Goal: Transaction & Acquisition: Book appointment/travel/reservation

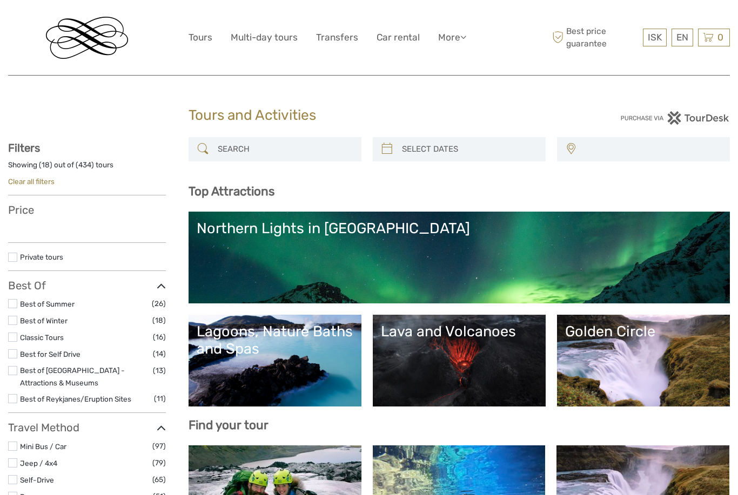
select select
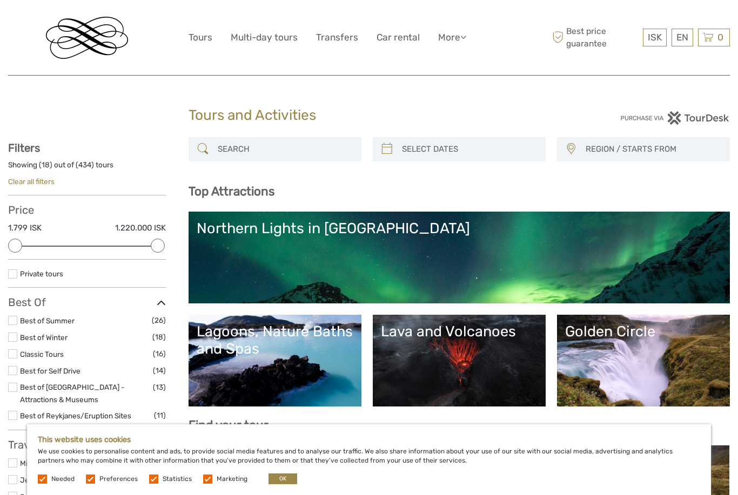
click at [295, 150] on input "search" at bounding box center [284, 149] width 143 height 19
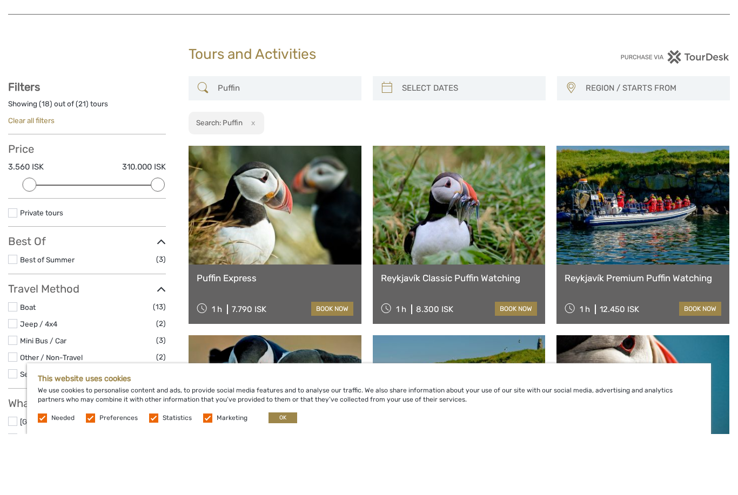
scroll to position [61, 0]
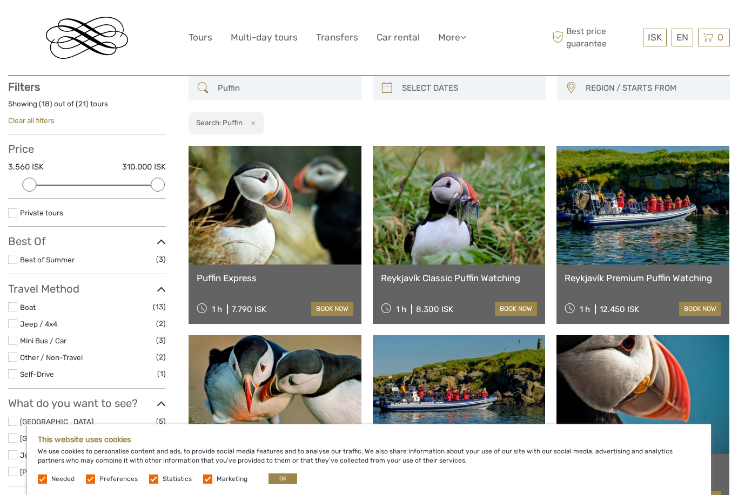
type input "Puffin"
click at [477, 278] on link "Reykjavík Classic Puffin Watching" at bounding box center [459, 278] width 157 height 11
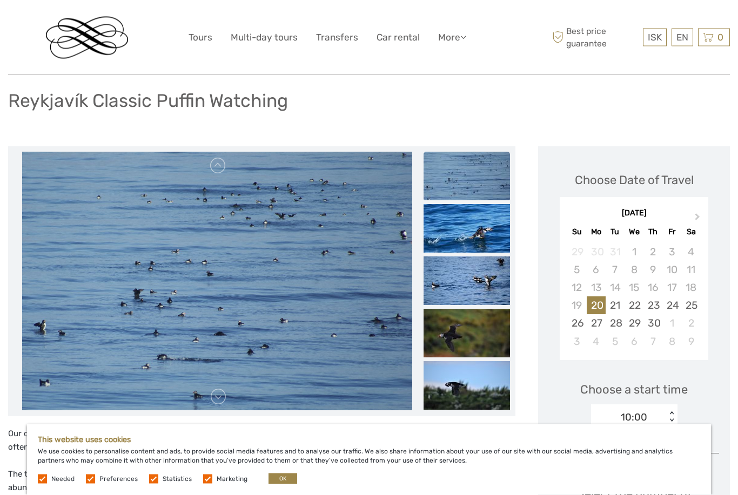
scroll to position [68, 0]
click at [691, 211] on button "Next Month" at bounding box center [698, 219] width 17 height 17
click at [688, 214] on div "May 2026" at bounding box center [634, 213] width 149 height 11
click at [687, 213] on div "May 2026" at bounding box center [634, 213] width 149 height 11
click at [688, 215] on div "May 2026" at bounding box center [634, 213] width 149 height 11
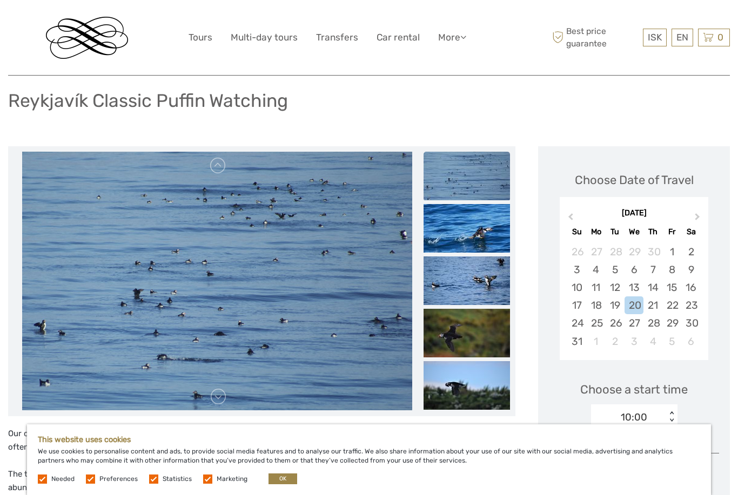
click at [688, 216] on div "May 2026" at bounding box center [634, 213] width 149 height 11
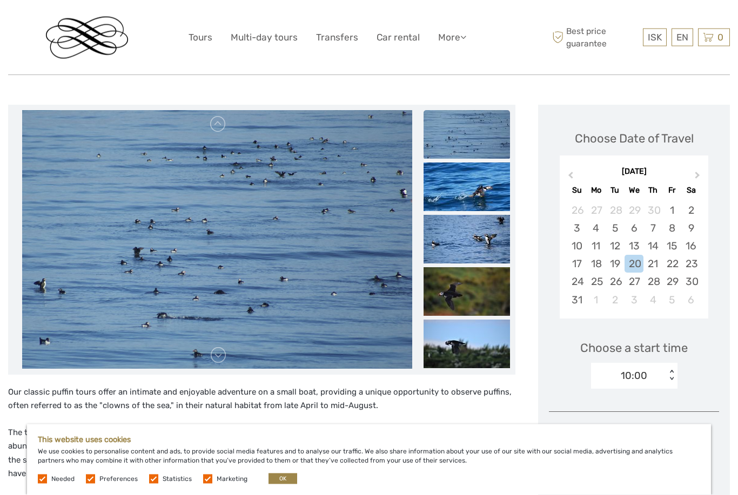
click at [697, 176] on span "Next Month" at bounding box center [697, 178] width 0 height 16
click at [697, 173] on span "Next Month" at bounding box center [697, 178] width 0 height 16
click at [692, 177] on button "Next Month" at bounding box center [698, 177] width 17 height 17
click at [698, 175] on div "August 2026" at bounding box center [634, 171] width 149 height 11
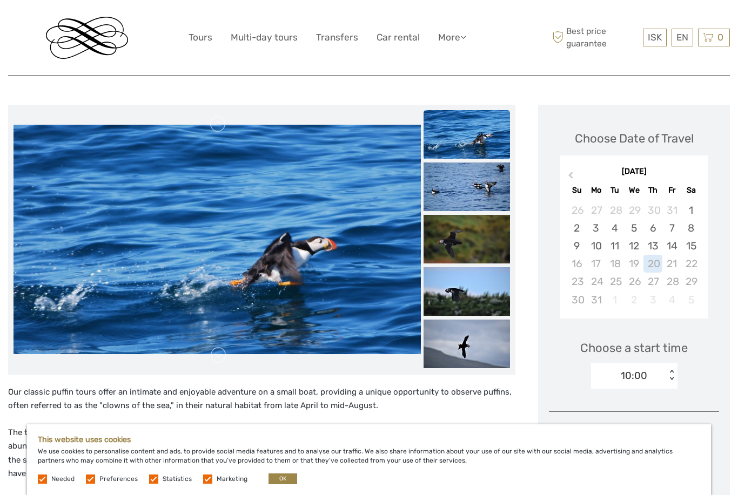
click at [591, 248] on div "10" at bounding box center [596, 246] width 19 height 18
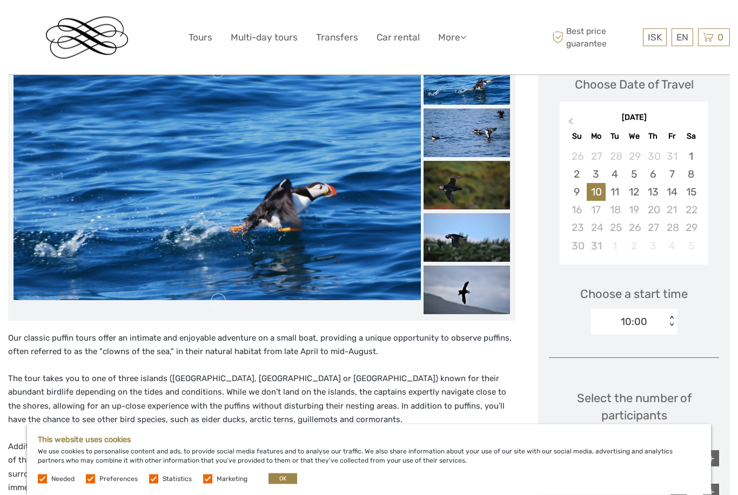
scroll to position [126, 0]
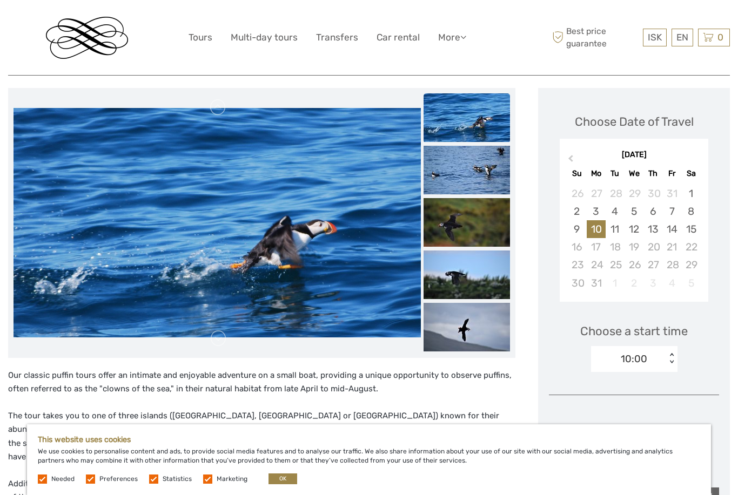
click at [594, 251] on div "17" at bounding box center [596, 247] width 19 height 18
click at [592, 252] on div "17" at bounding box center [596, 247] width 19 height 18
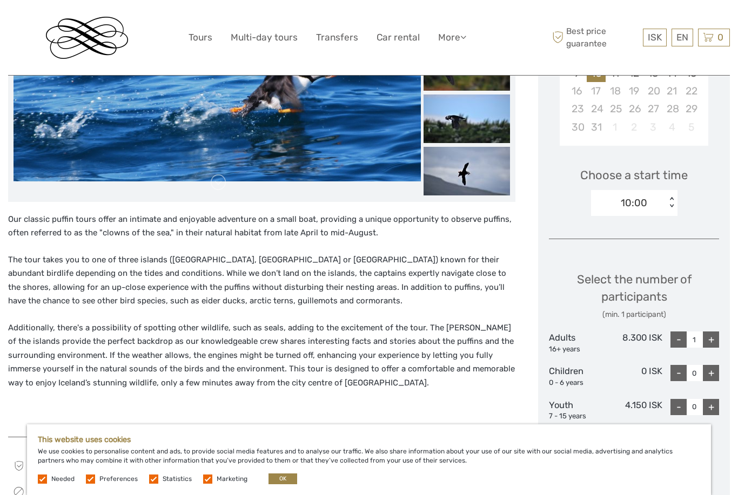
scroll to position [286, 0]
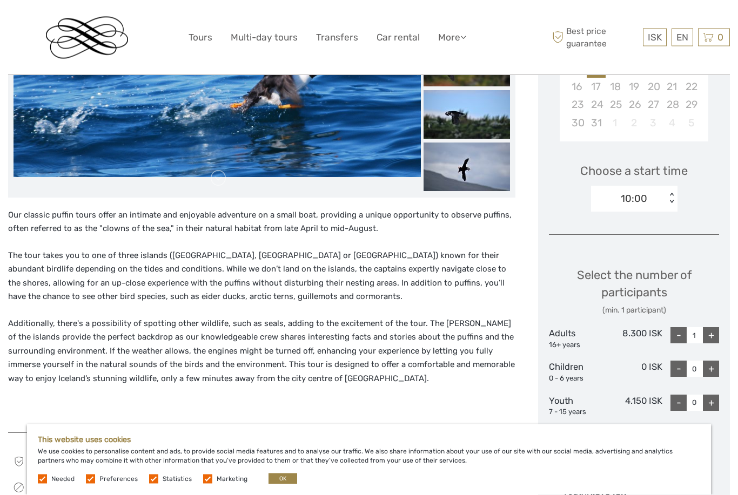
click at [714, 329] on div "+" at bounding box center [711, 336] width 16 height 16
click at [710, 329] on div "+" at bounding box center [711, 335] width 16 height 16
type input "3"
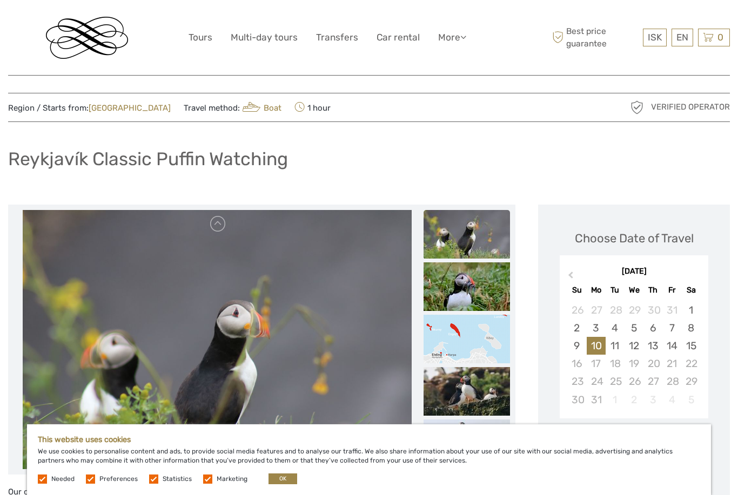
scroll to position [0, 0]
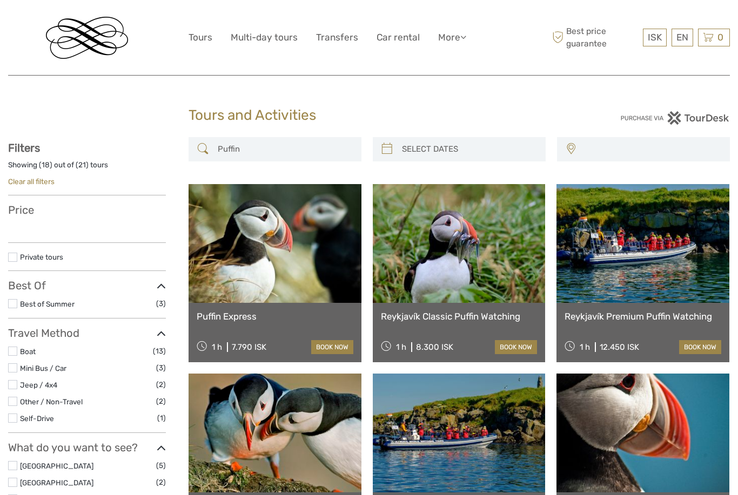
select select
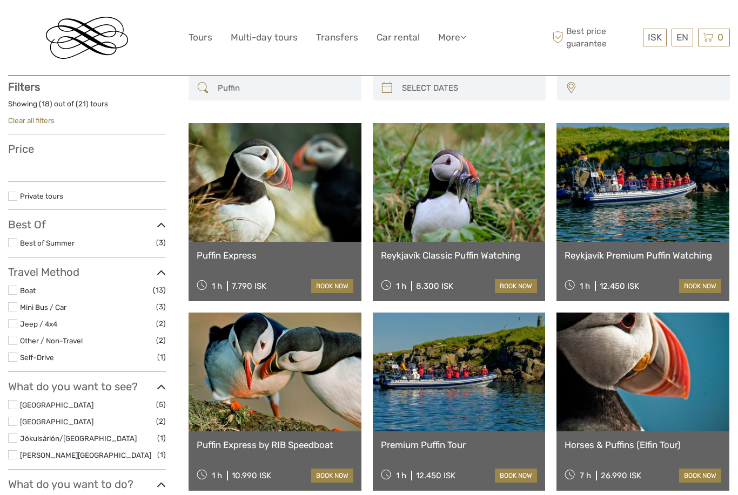
select select
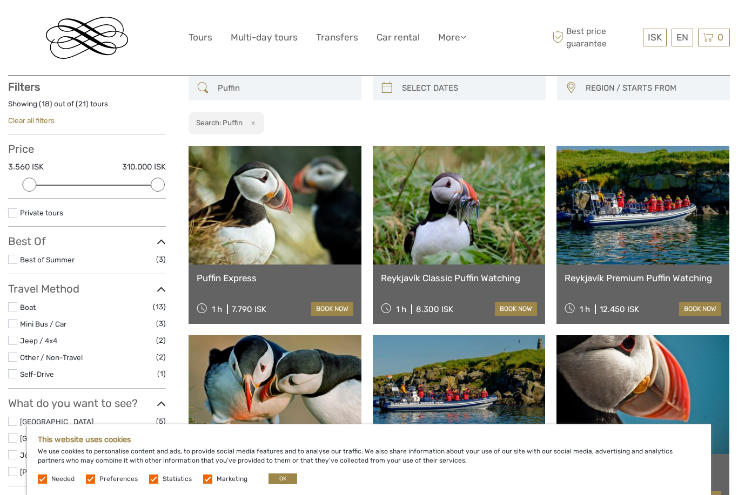
scroll to position [0, 0]
click at [264, 93] on input "Puffin" at bounding box center [284, 88] width 143 height 19
type input "P"
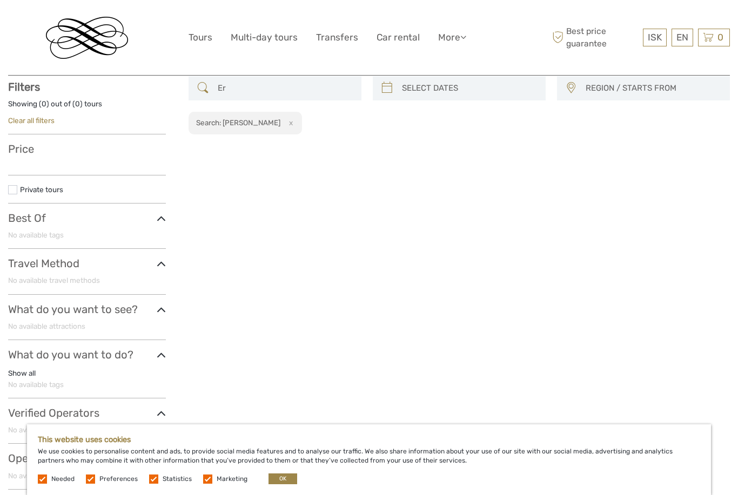
type input "E"
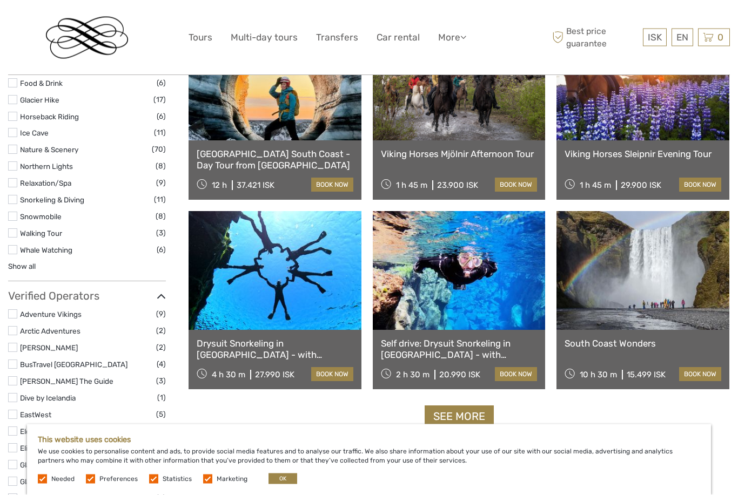
scroll to position [943, 0]
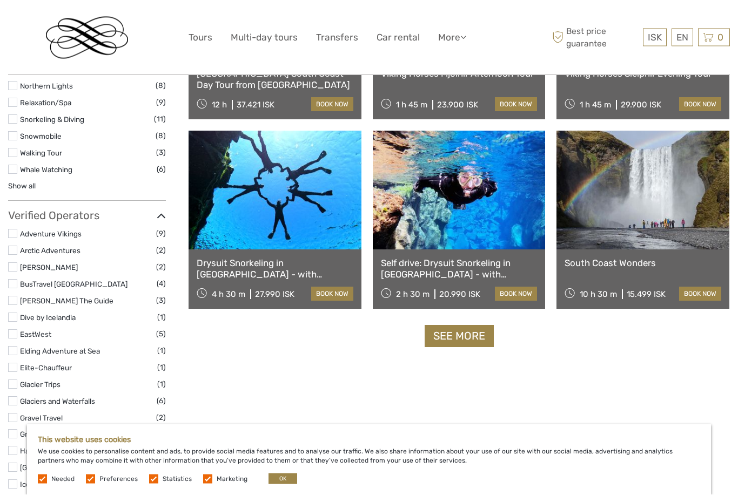
type input "Viking"
click at [471, 331] on link "See more" at bounding box center [458, 337] width 69 height 22
